Goal: Information Seeking & Learning: Learn about a topic

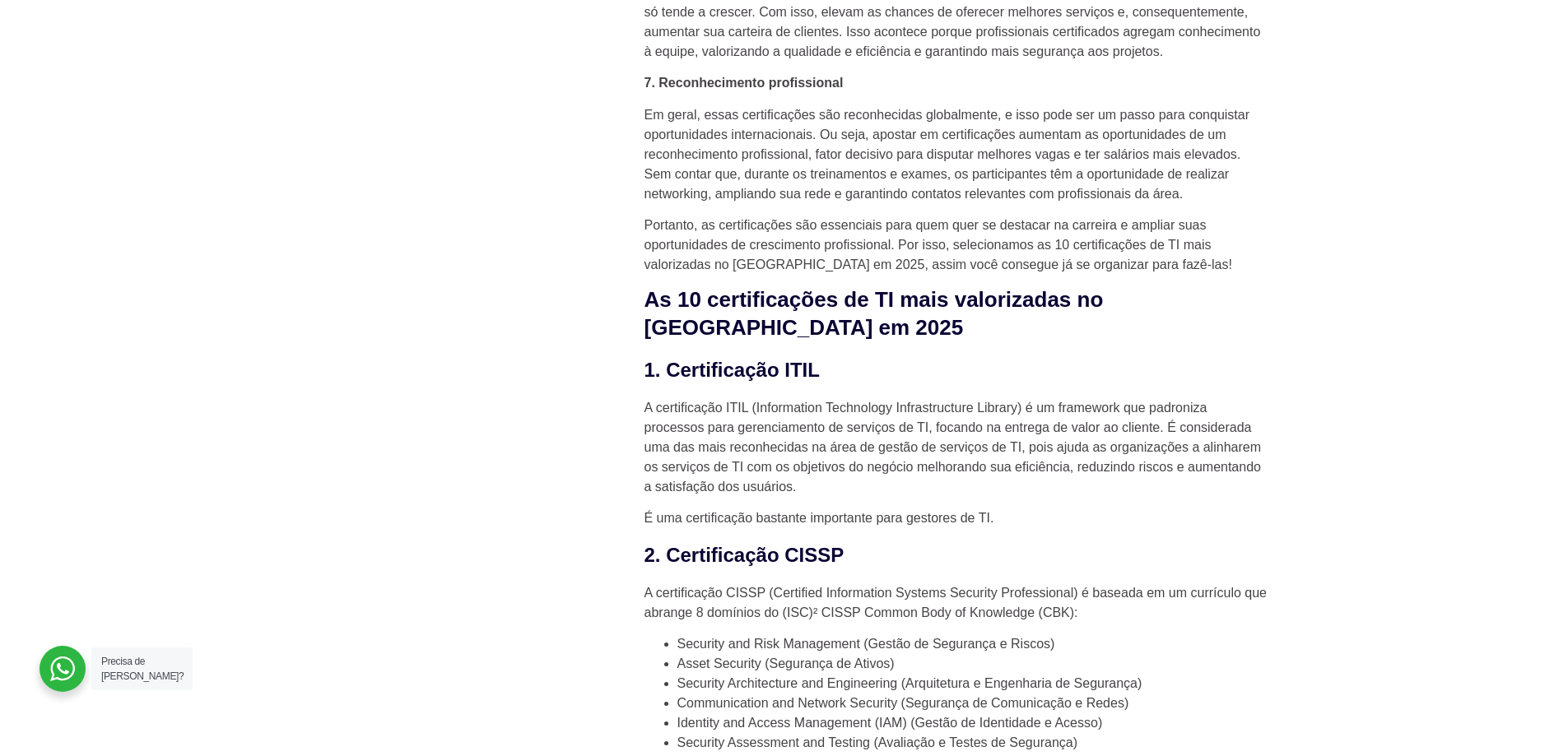
scroll to position [1481, 0]
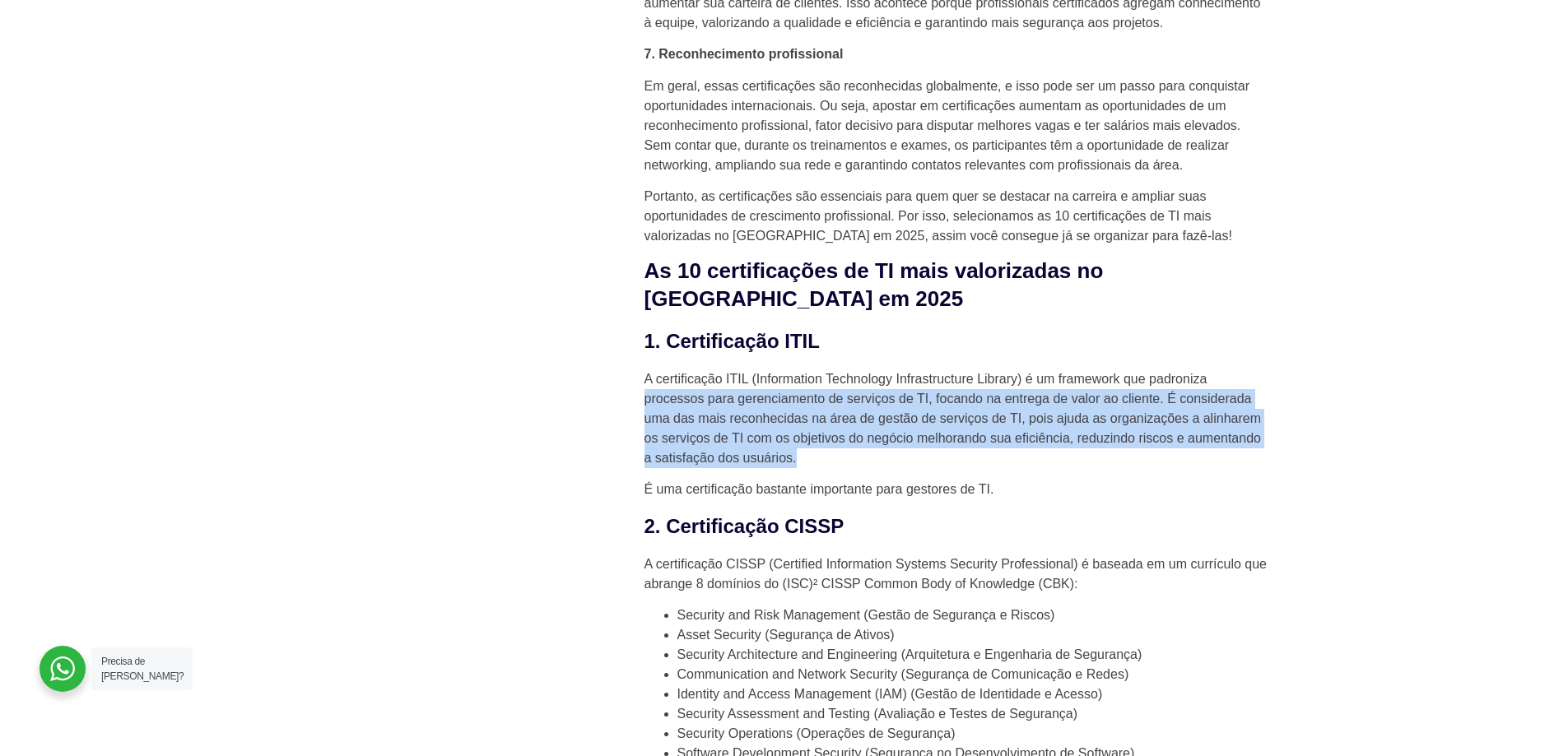
drag, startPoint x: 644, startPoint y: 373, endPoint x: 1147, endPoint y: 427, distance: 505.9
click at [1147, 427] on p "A certificação ITIL (Information Technology Infrastructure Library) é um framew…" at bounding box center [957, 419] width 626 height 99
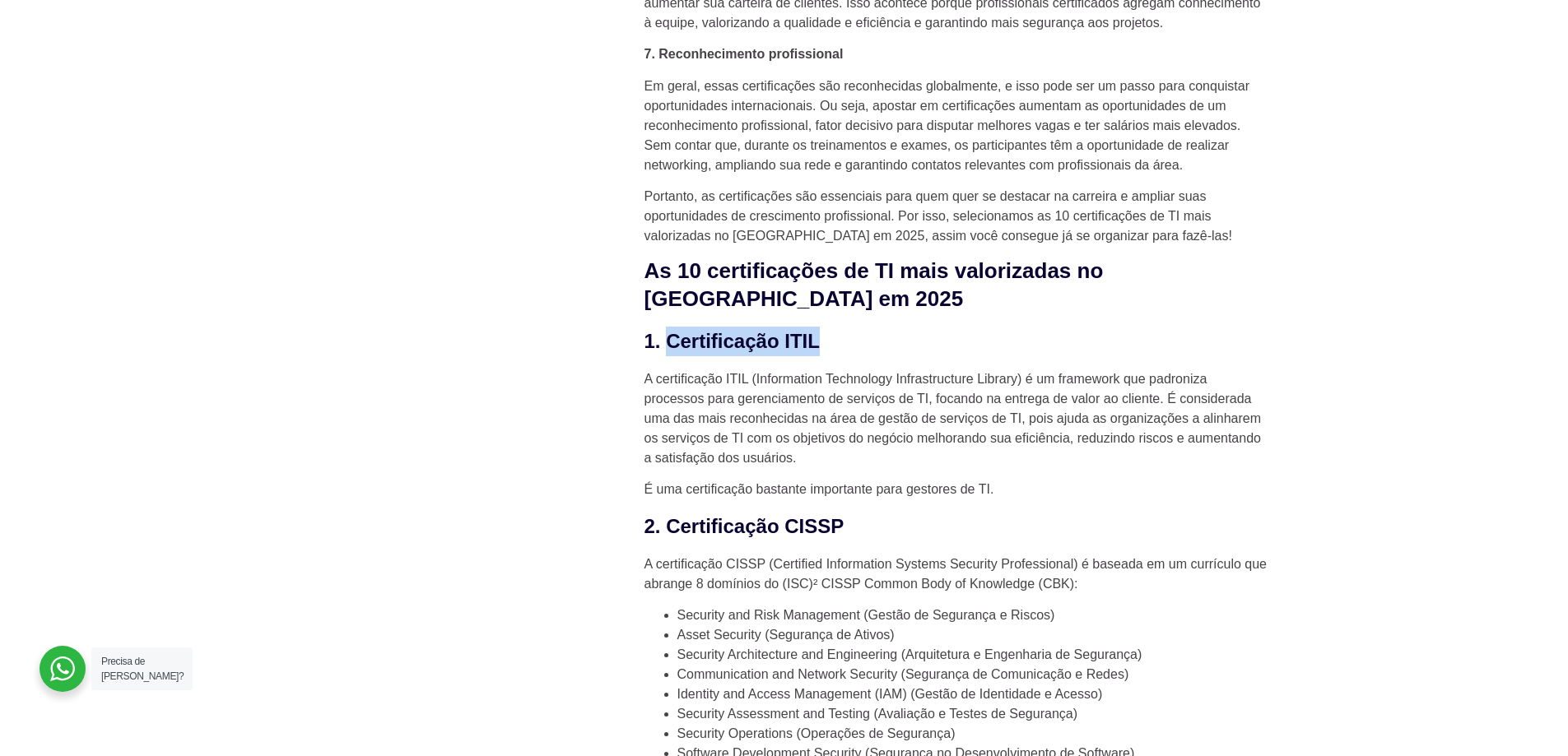
drag, startPoint x: 818, startPoint y: 316, endPoint x: 666, endPoint y: 308, distance: 152.2
click at [666, 327] on h3 "1. Certificação ITIL" at bounding box center [957, 342] width 626 height 30
copy h3 "Certificação ITIL"
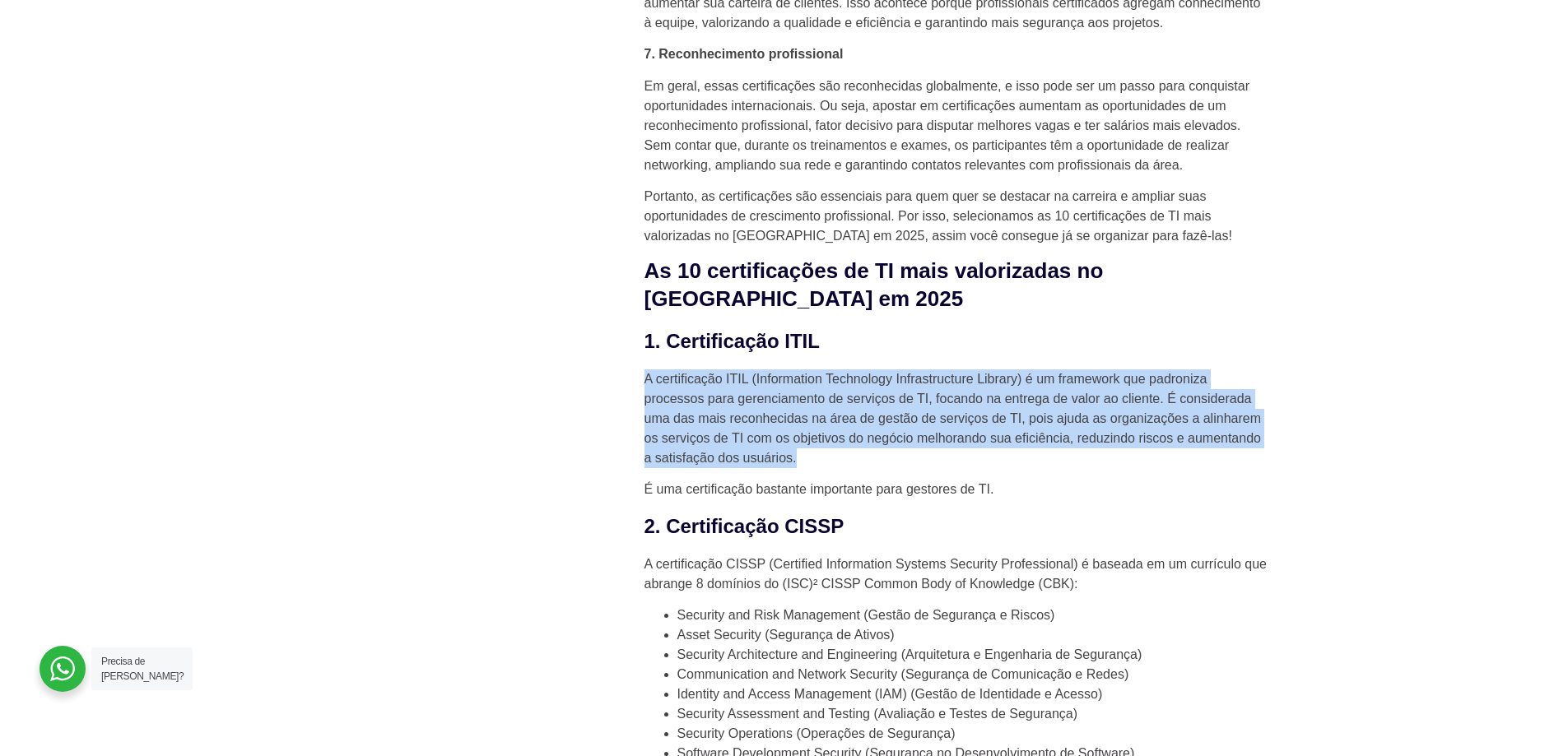
drag, startPoint x: 643, startPoint y: 348, endPoint x: 836, endPoint y: 434, distance: 211.3
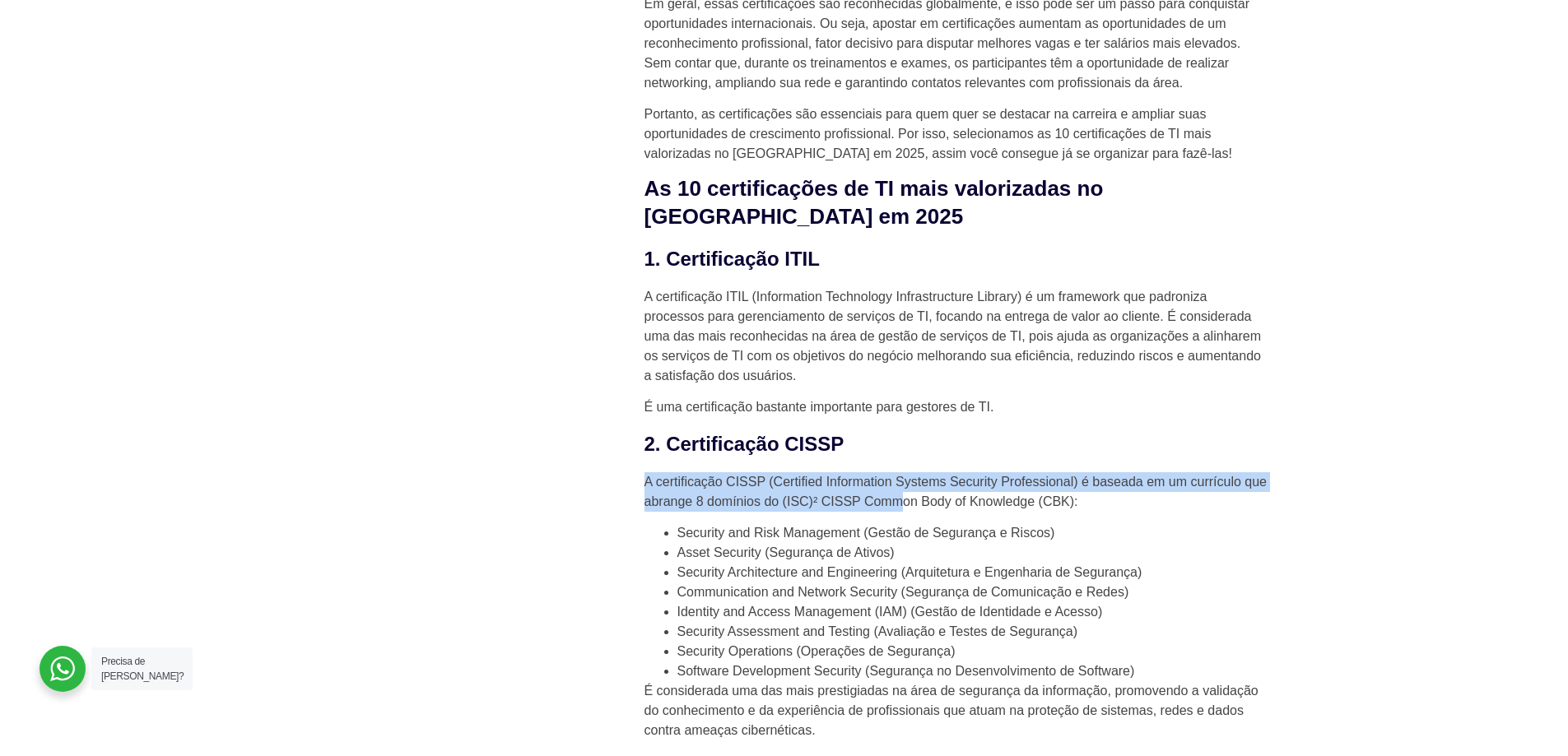
scroll to position [1646, 0]
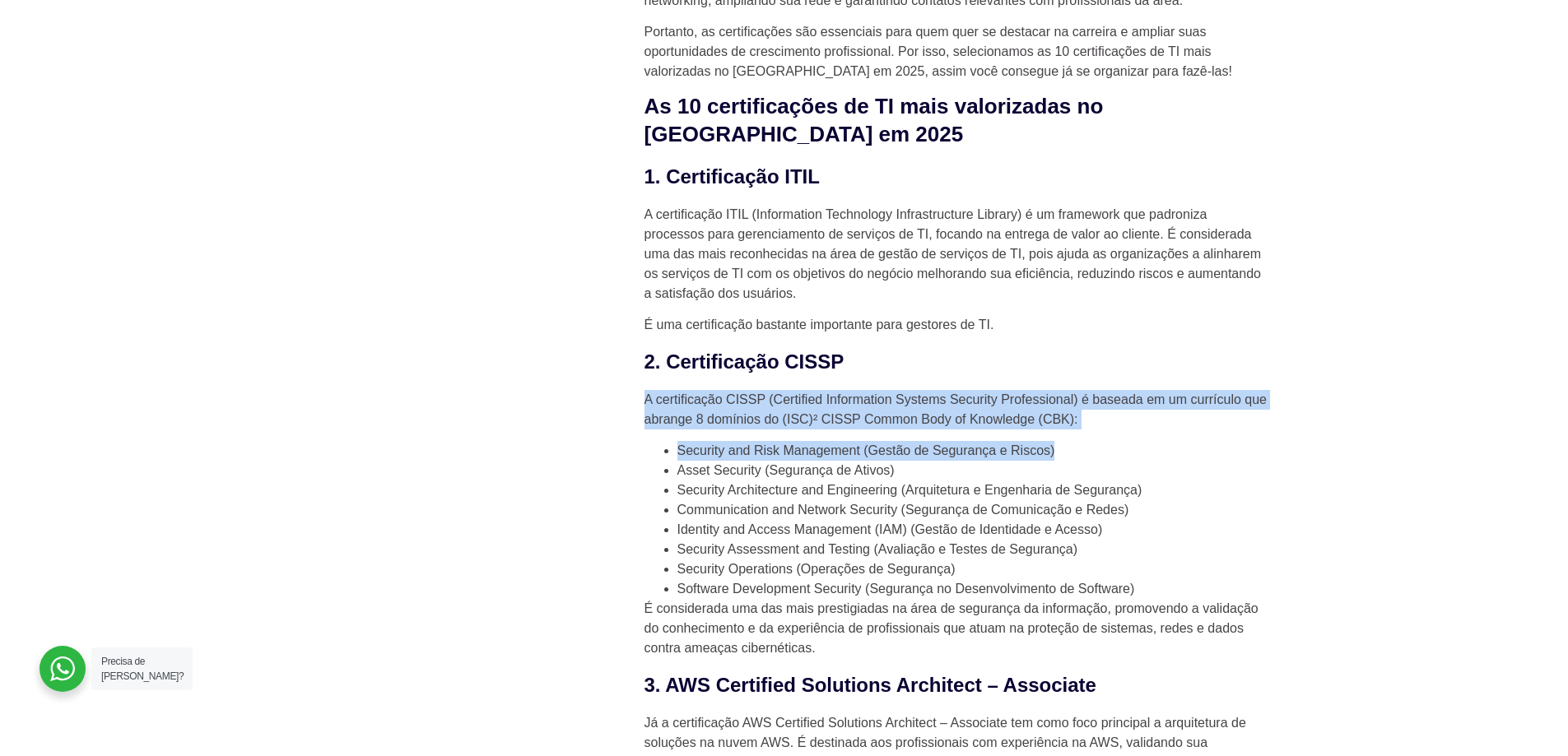
drag, startPoint x: 646, startPoint y: 457, endPoint x: 1078, endPoint y: 431, distance: 432.8
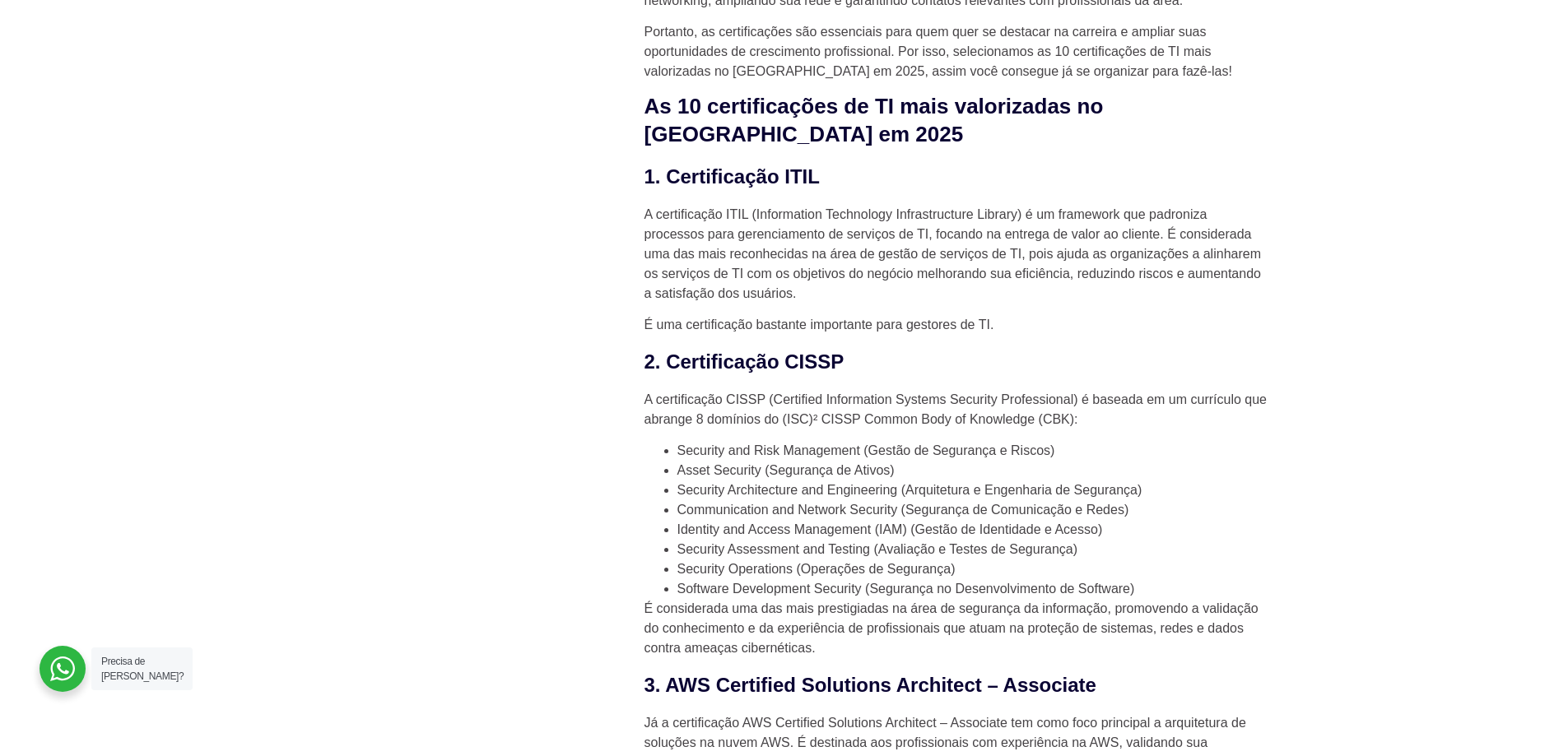
click at [1076, 460] on li "Asset Security (Segurança de Ativos)" at bounding box center [974, 470] width 593 height 19
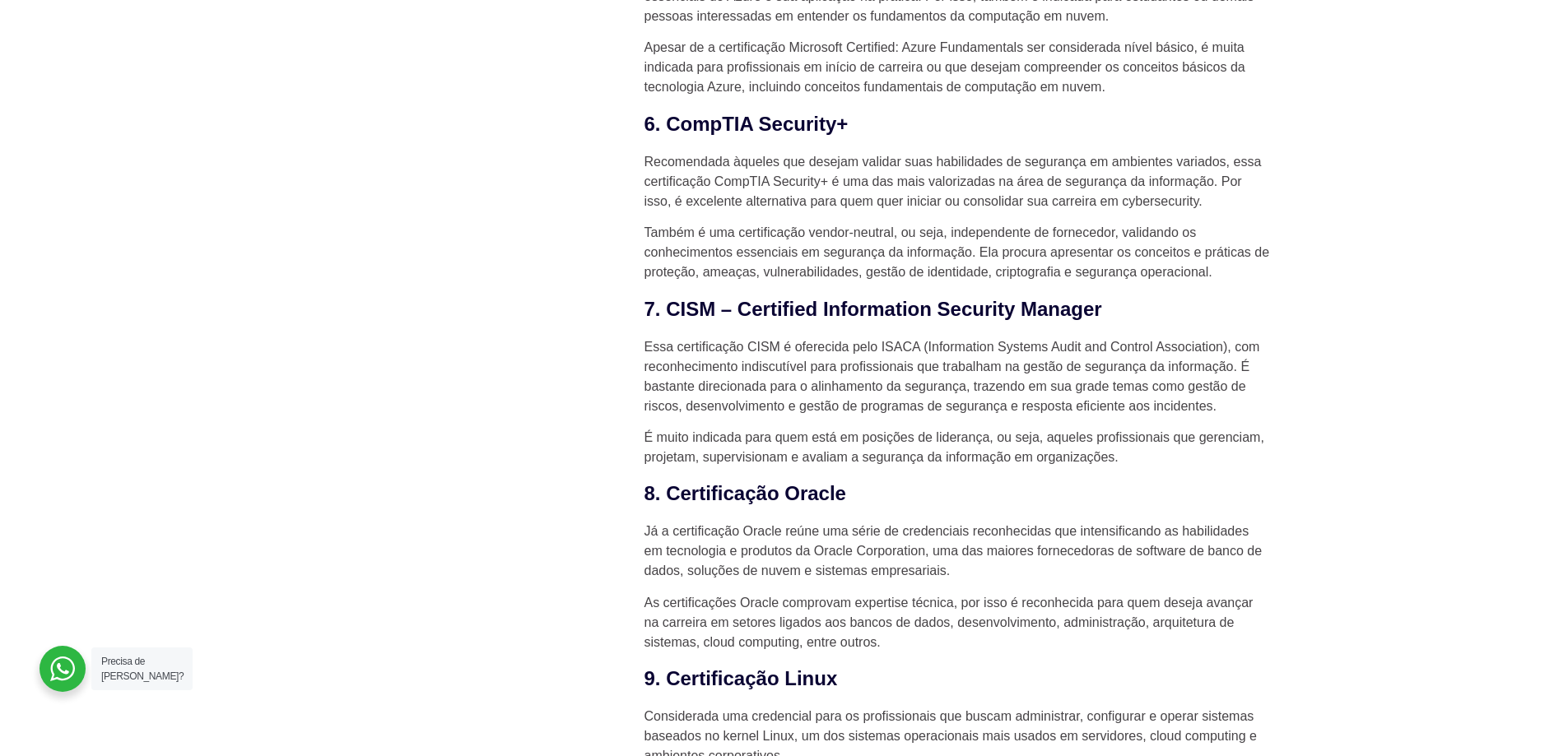
scroll to position [2963, 0]
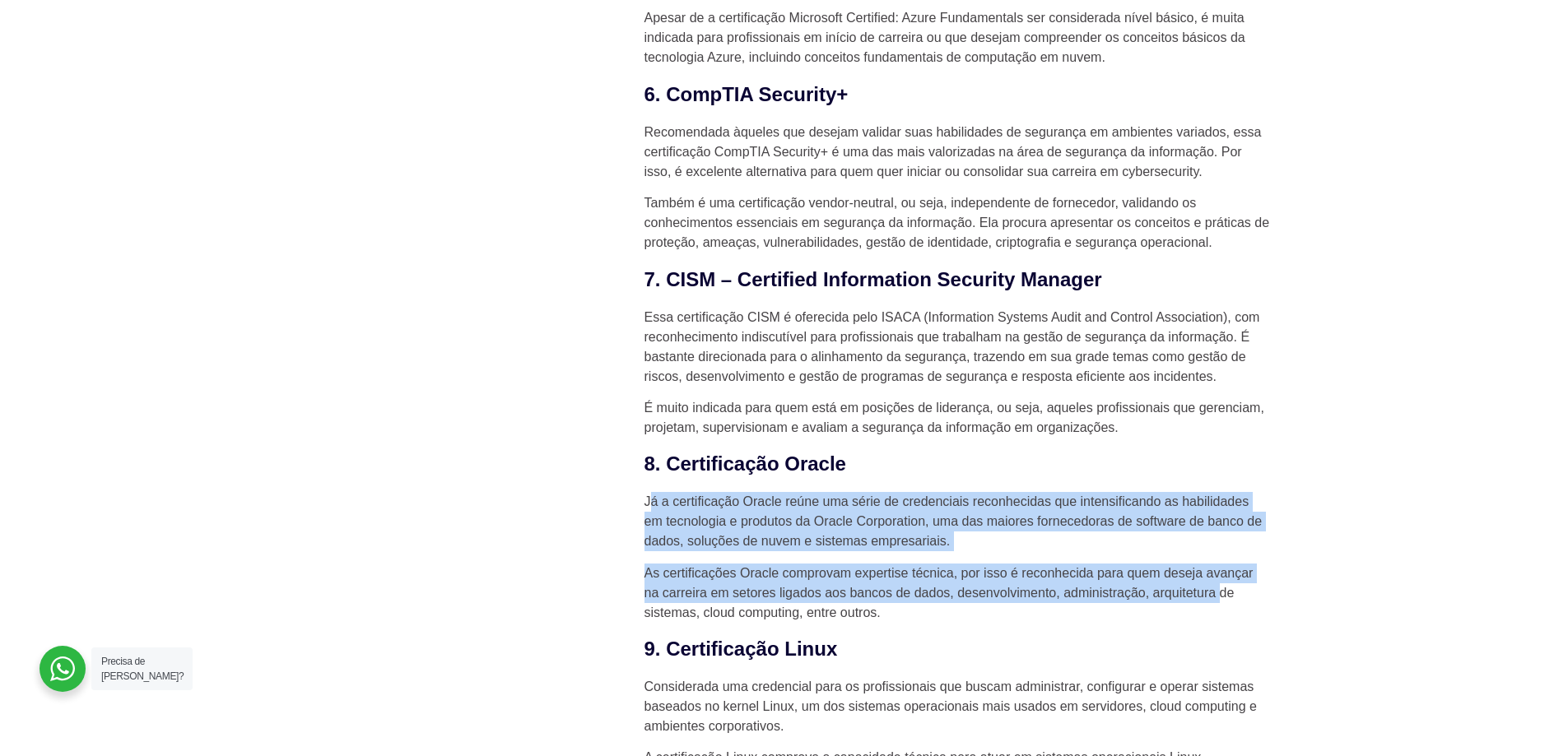
drag, startPoint x: 651, startPoint y: 470, endPoint x: 1184, endPoint y: 194, distance: 600.2
